Goal: Complete application form

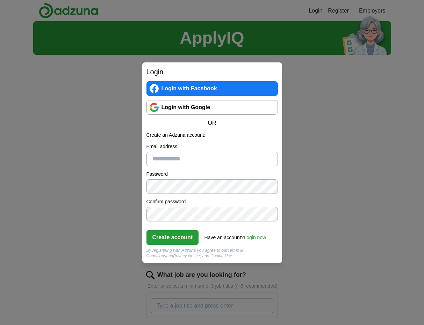
click at [197, 164] on input "Email address" at bounding box center [211, 159] width 131 height 15
type input "**********"
click at [163, 236] on button "Create account" at bounding box center [172, 237] width 52 height 15
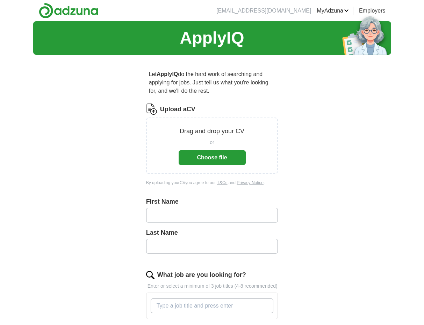
click at [210, 159] on button "Choose file" at bounding box center [211, 157] width 67 height 15
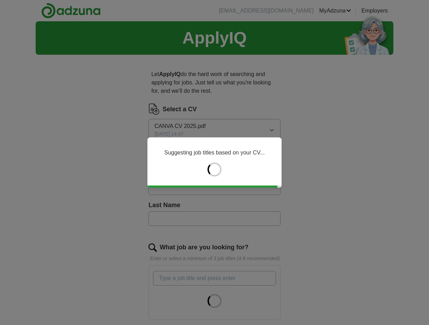
type input "********"
type input "*****"
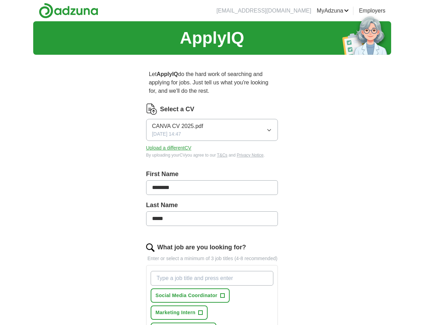
click at [188, 124] on span "CANVA CV 2025.pdf" at bounding box center [177, 126] width 51 height 8
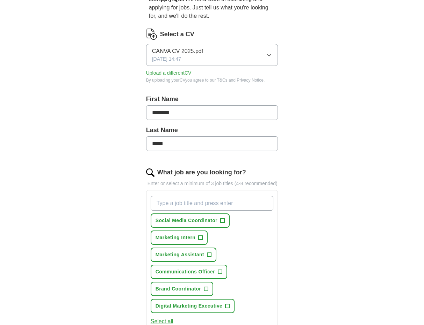
scroll to position [82, 0]
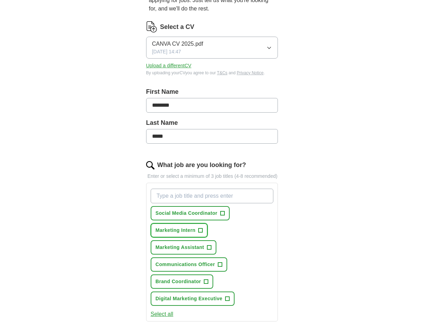
click at [204, 238] on button "Marketing Intern +" at bounding box center [178, 230] width 57 height 14
click at [209, 251] on span "+" at bounding box center [209, 248] width 4 height 6
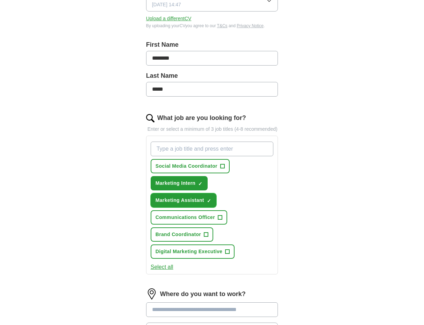
scroll to position [155, 0]
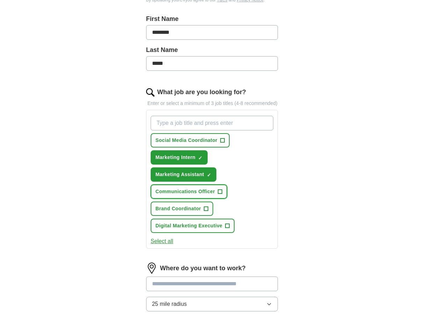
click at [219, 195] on span "+" at bounding box center [220, 192] width 4 height 6
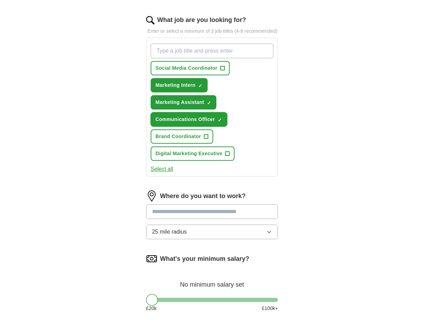
scroll to position [238, 0]
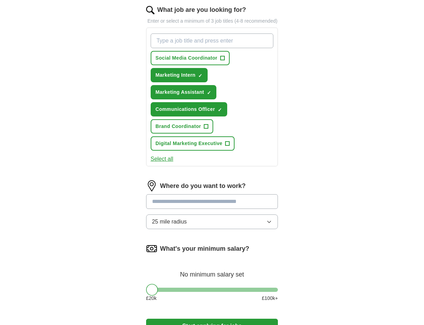
click at [226, 207] on input at bounding box center [212, 201] width 132 height 15
type input "*"
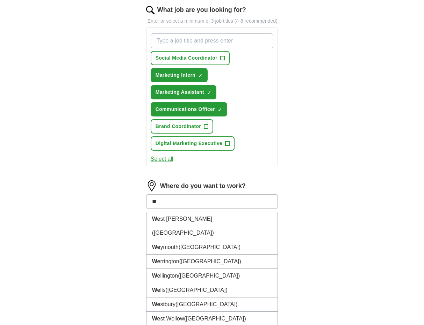
type input "*"
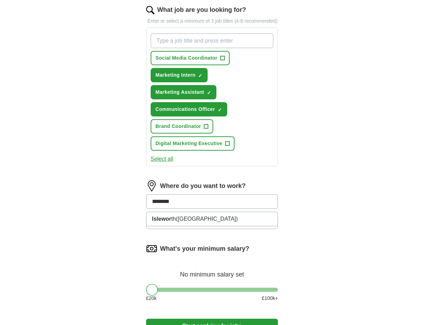
type input "*********"
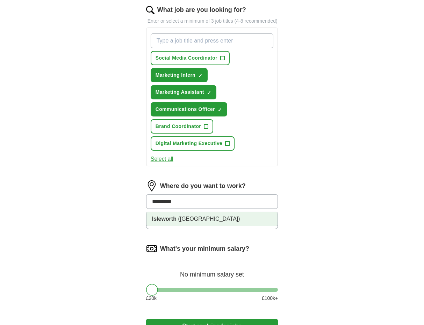
click at [219, 226] on li "Isleworth ([GEOGRAPHIC_DATA])" at bounding box center [211, 219] width 131 height 14
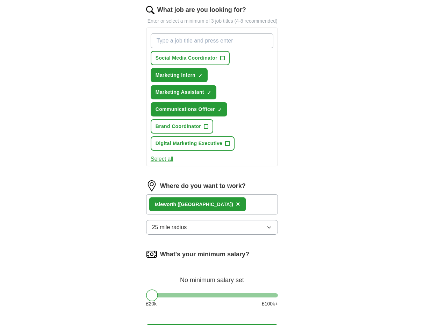
click at [217, 231] on button "25 mile radius" at bounding box center [212, 227] width 132 height 15
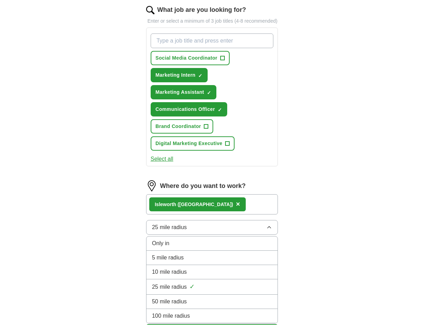
click at [225, 277] on div "10 mile radius" at bounding box center [212, 272] width 120 height 8
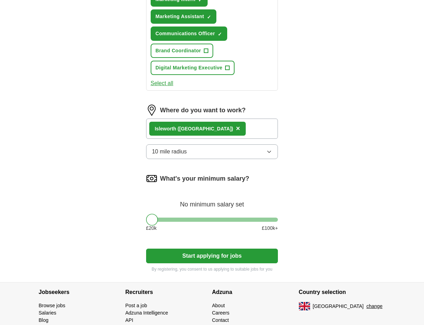
scroll to position [323, 0]
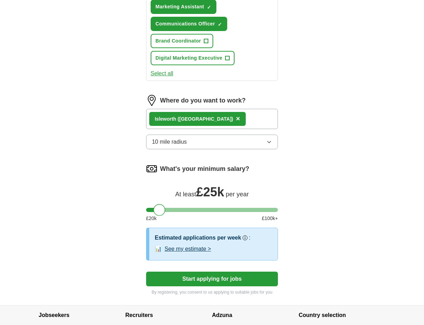
drag, startPoint x: 151, startPoint y: 218, endPoint x: 158, endPoint y: 217, distance: 7.0
click at [158, 216] on div at bounding box center [159, 210] width 12 height 12
click at [159, 216] on div at bounding box center [159, 210] width 12 height 12
click at [227, 283] on button "Start applying for jobs" at bounding box center [212, 279] width 132 height 15
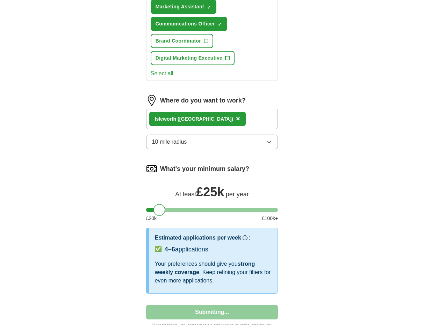
select select "**"
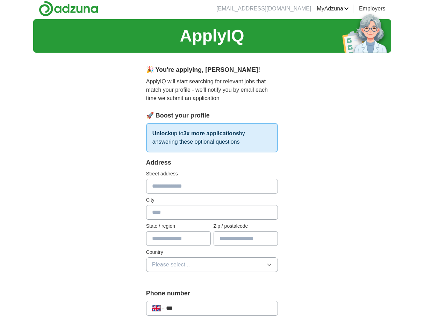
scroll to position [0, 0]
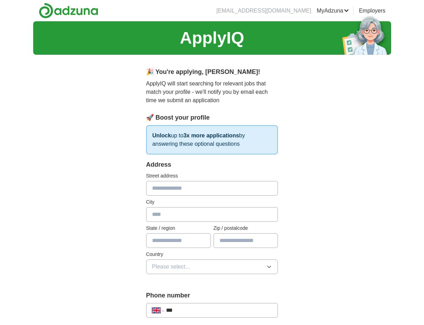
click at [191, 185] on input "text" at bounding box center [212, 188] width 132 height 15
type input "**"
type input "*********"
type input "*******"
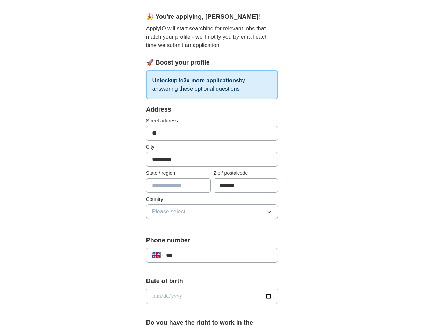
scroll to position [56, 0]
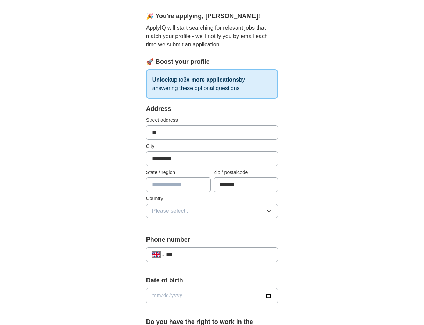
click at [224, 205] on button "Please select..." at bounding box center [212, 211] width 132 height 15
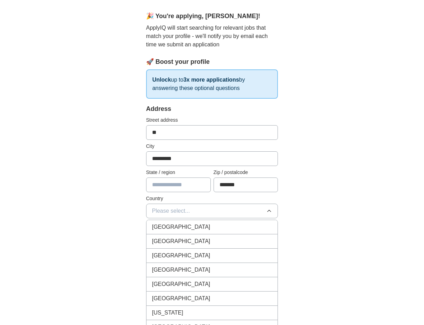
click at [228, 227] on div "[GEOGRAPHIC_DATA]" at bounding box center [212, 227] width 120 height 8
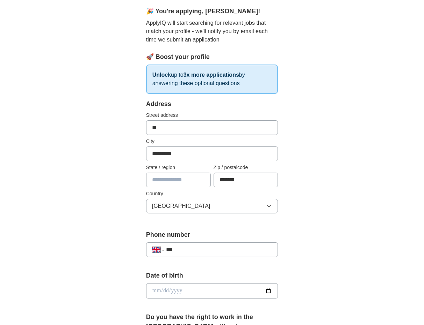
scroll to position [69, 0]
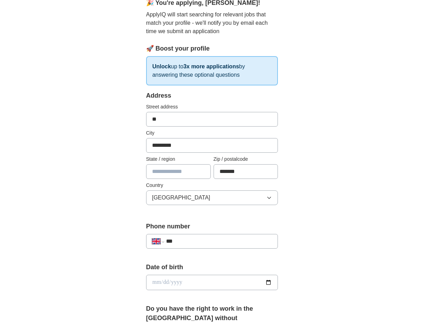
click at [232, 238] on input "***" at bounding box center [219, 241] width 106 height 8
type input "**********"
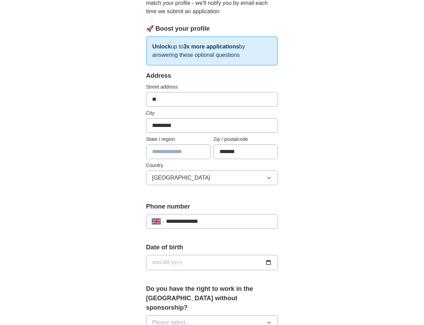
scroll to position [93, 0]
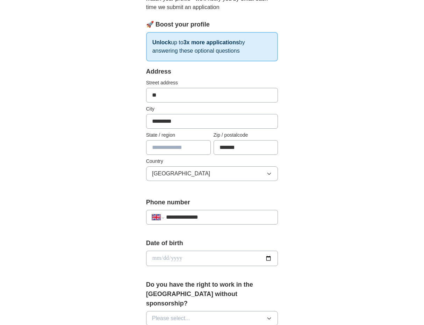
click at [233, 261] on input "date" at bounding box center [212, 258] width 132 height 15
click at [267, 260] on input "date" at bounding box center [212, 258] width 132 height 15
type input "**********"
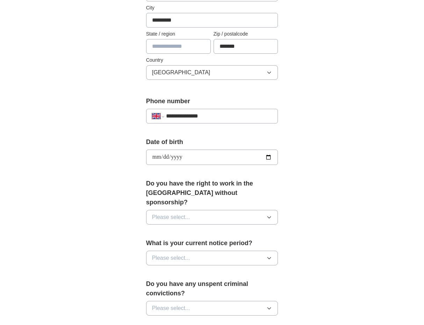
scroll to position [212, 0]
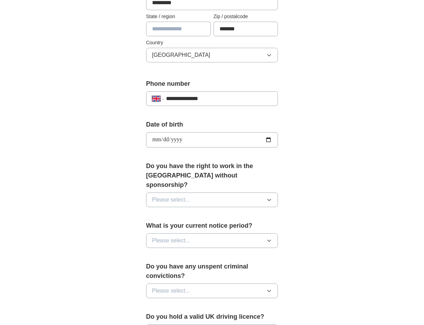
click at [193, 193] on button "Please select..." at bounding box center [212, 200] width 132 height 15
click at [197, 212] on div "Yes" at bounding box center [212, 216] width 120 height 8
click at [195, 234] on button "Please select..." at bounding box center [212, 241] width 132 height 15
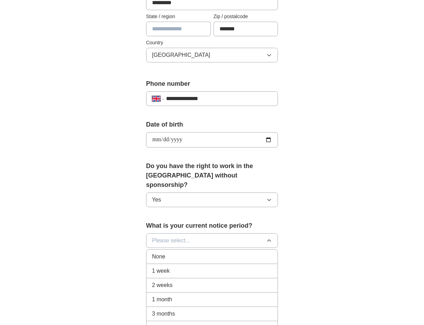
click at [196, 250] on li "None" at bounding box center [211, 257] width 131 height 14
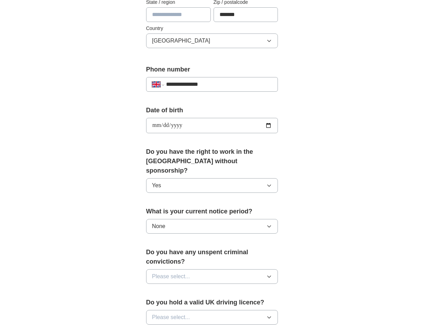
scroll to position [226, 0]
click at [214, 270] on button "Please select..." at bounding box center [212, 277] width 132 height 15
click at [223, 303] on div "No" at bounding box center [212, 307] width 120 height 8
click at [211, 310] on button "Please select..." at bounding box center [212, 317] width 132 height 15
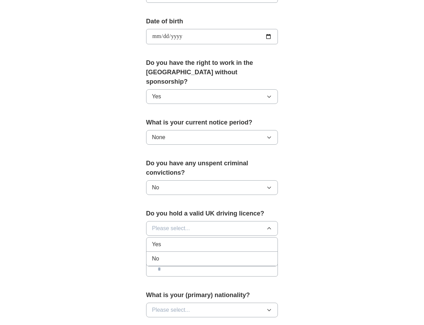
scroll to position [349, 0]
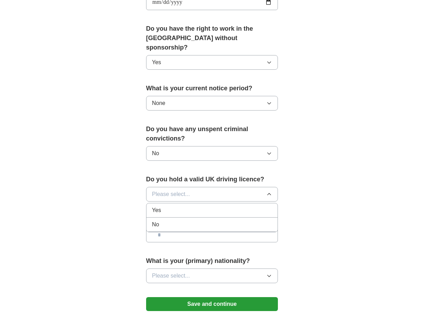
click at [189, 207] on li "Yes" at bounding box center [211, 211] width 131 height 14
click at [190, 228] on input "text" at bounding box center [212, 235] width 132 height 15
click at [194, 269] on button "Please select..." at bounding box center [212, 276] width 132 height 15
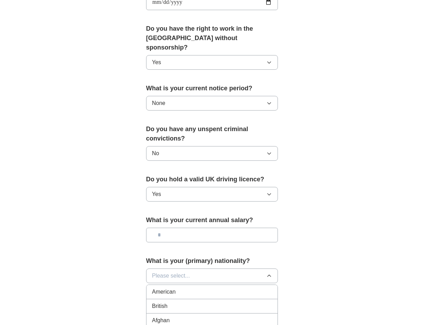
click at [205, 301] on li "British" at bounding box center [211, 307] width 131 height 14
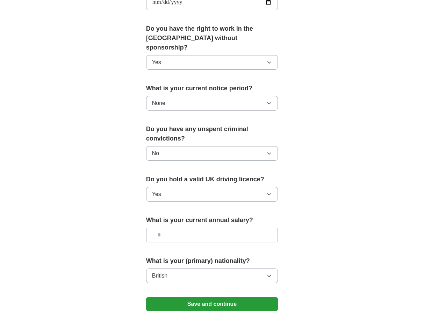
click at [206, 297] on button "Save and continue" at bounding box center [212, 304] width 132 height 14
